Goal: Task Accomplishment & Management: Use online tool/utility

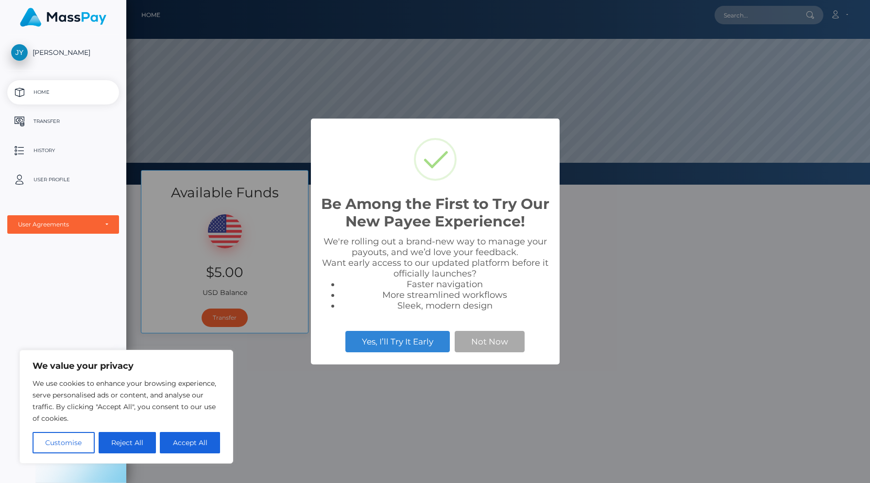
scroll to position [185, 744]
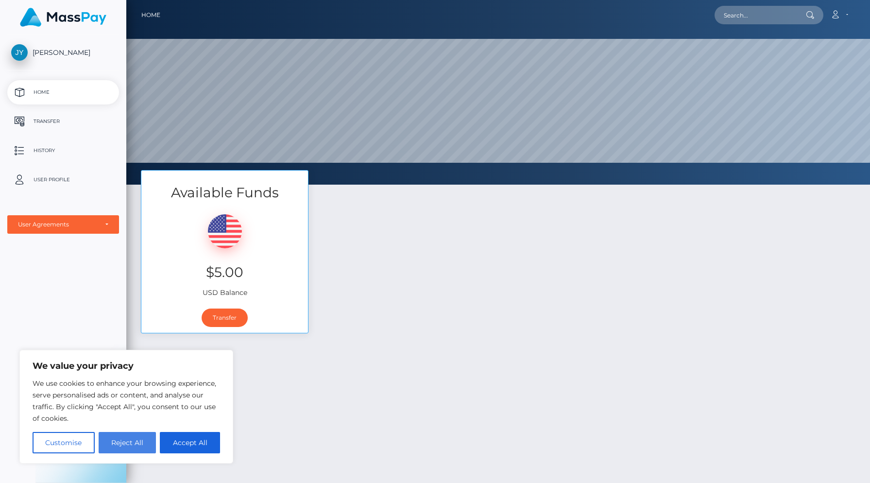
click at [127, 441] on button "Reject All" at bounding box center [128, 442] width 58 height 21
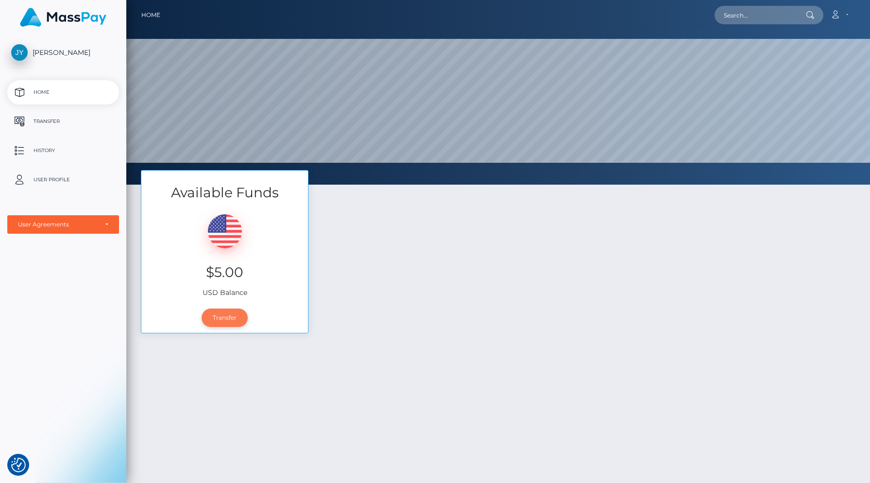
click at [226, 322] on link "Transfer" at bounding box center [225, 317] width 46 height 18
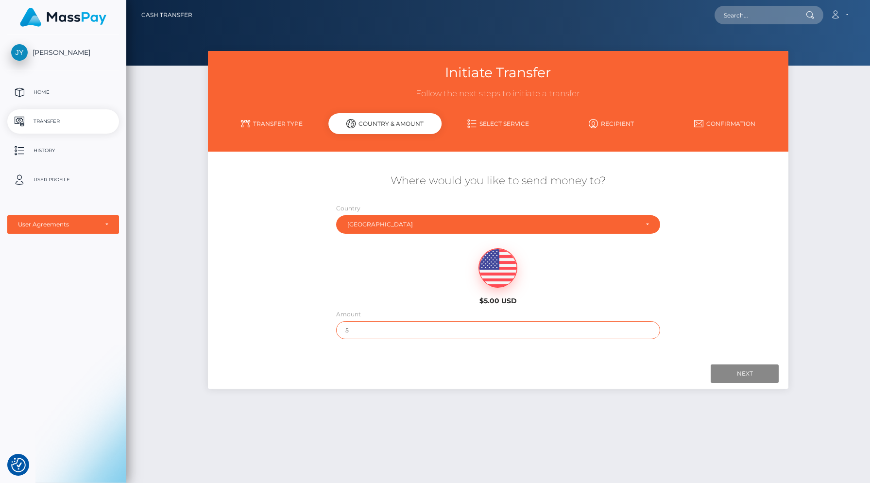
click at [359, 322] on input "5" at bounding box center [498, 330] width 324 height 18
click at [501, 327] on input "5" at bounding box center [498, 330] width 324 height 18
click at [734, 358] on div "Next Finish Previous" at bounding box center [498, 373] width 581 height 30
click at [739, 382] on div "Next Finish Previous" at bounding box center [498, 373] width 581 height 30
click at [738, 371] on input "Next" at bounding box center [745, 373] width 68 height 18
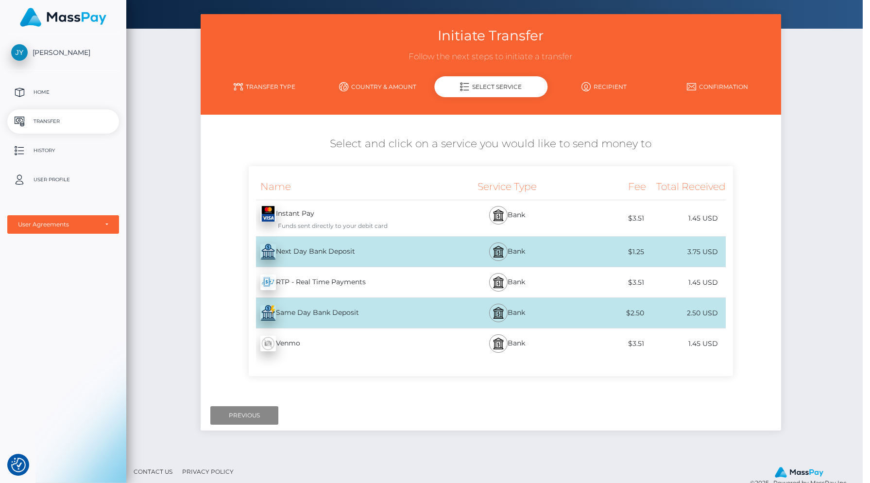
scroll to position [33, 7]
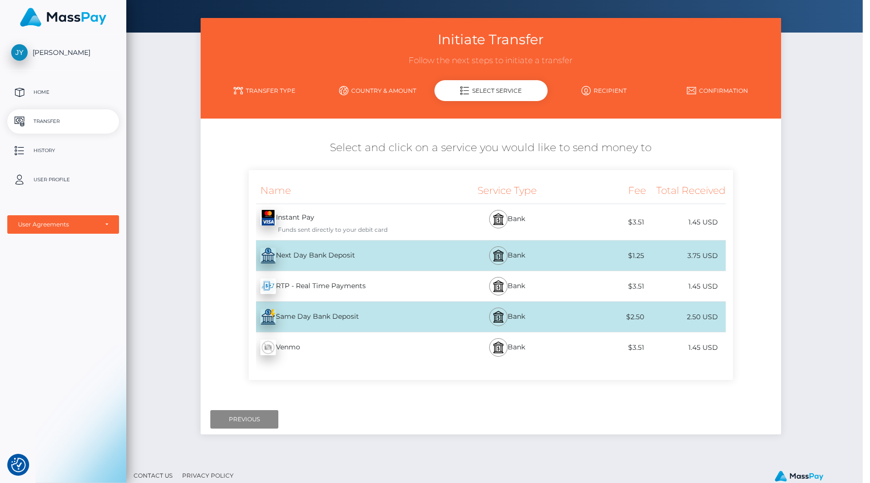
click at [507, 416] on div at bounding box center [490, 419] width 561 height 18
click at [795, 165] on div "Initiate Transfer Follow the next steps to initiate a transfer Transfer Type Co…" at bounding box center [491, 238] width 744 height 441
click at [800, 162] on div "Initiate Transfer Follow the next steps to initiate a transfer Transfer Type Co…" at bounding box center [491, 238] width 744 height 441
click at [790, 225] on div "Initiate Transfer Follow the next steps to initiate a transfer Transfer Type Co…" at bounding box center [491, 238] width 744 height 441
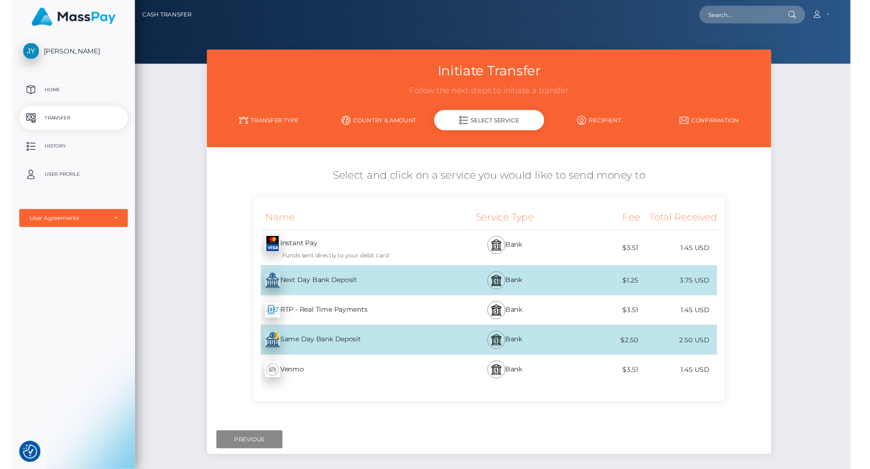
scroll to position [0, 7]
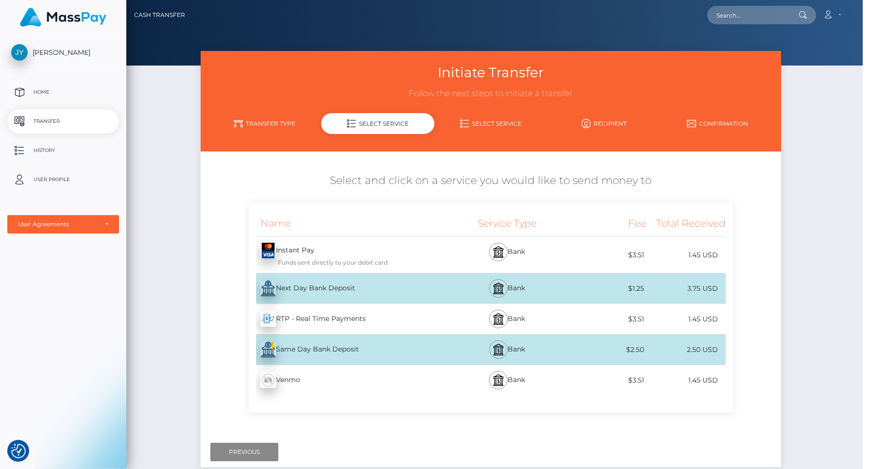
click at [217, 238] on div "Name Service Type Fee Total Received Instant Pay - USD Next Day Bank Deposit" at bounding box center [491, 313] width 581 height 220
click at [833, 292] on div "Initiate Transfer Follow the next steps to initiate a transfer Transfer Type Co…" at bounding box center [491, 271] width 744 height 441
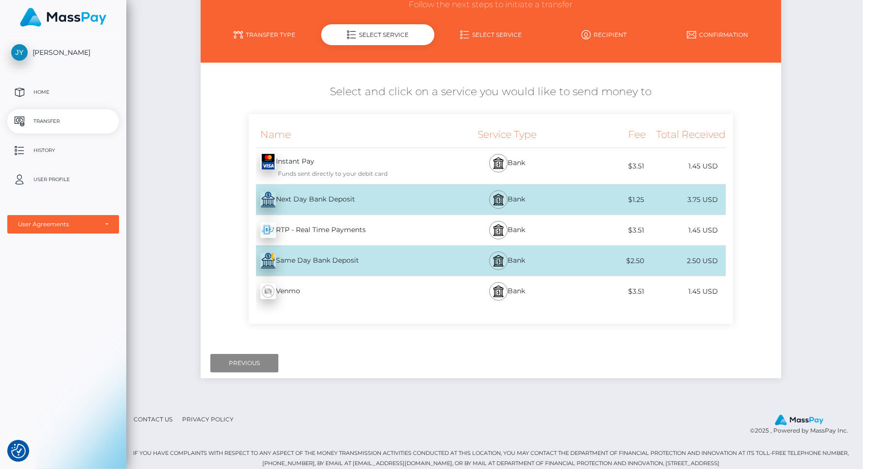
scroll to position [88, 7]
click at [625, 355] on div at bounding box center [490, 364] width 561 height 18
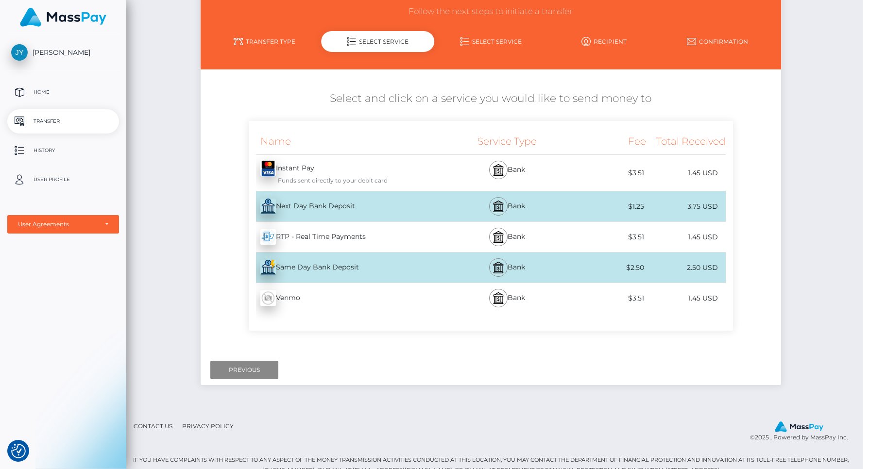
scroll to position [82, 7]
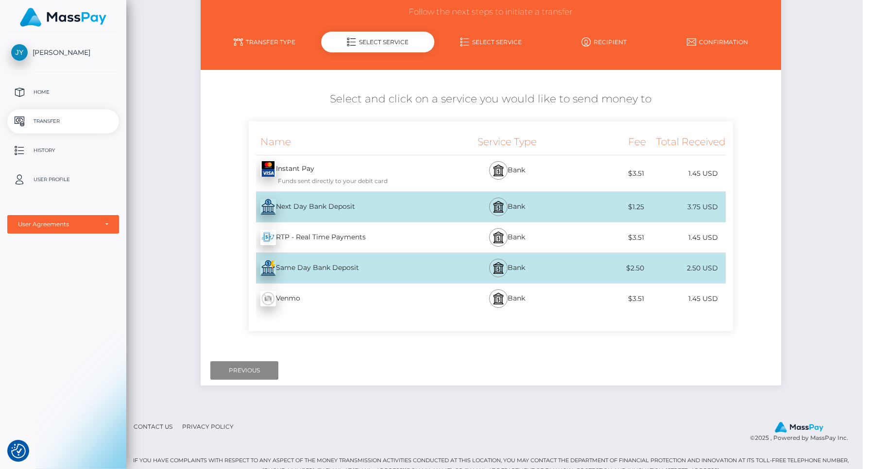
click at [276, 35] on link "Transfer Type" at bounding box center [264, 42] width 113 height 17
